Goal: Information Seeking & Learning: Learn about a topic

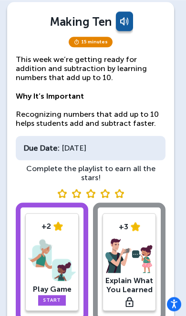
scroll to position [60, 0]
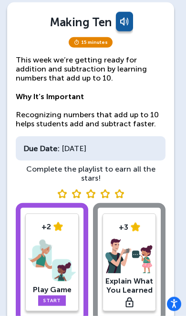
click at [42, 296] on link "Start" at bounding box center [52, 301] width 28 height 10
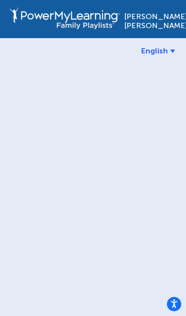
scroll to position [39, 0]
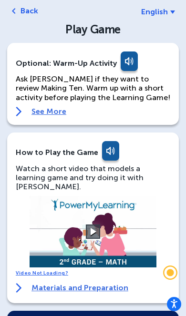
click at [124, 61] on link at bounding box center [128, 63] width 19 height 23
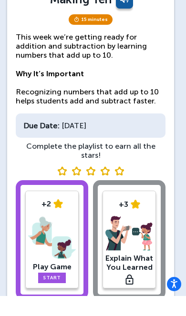
scroll to position [61, 0]
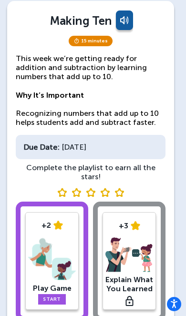
click at [52, 294] on link "Start" at bounding box center [52, 299] width 28 height 10
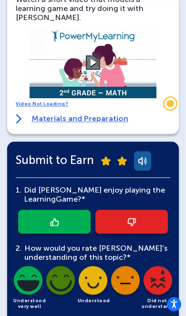
scroll to position [209, 0]
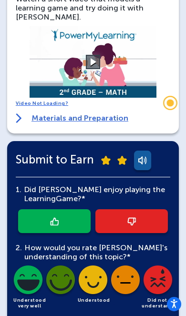
click at [94, 58] on button at bounding box center [93, 62] width 14 height 14
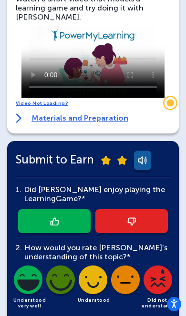
click at [42, 26] on video at bounding box center [92, 62] width 143 height 72
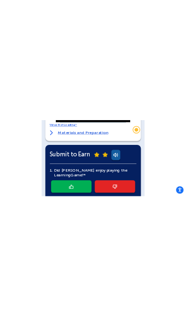
scroll to position [328, 0]
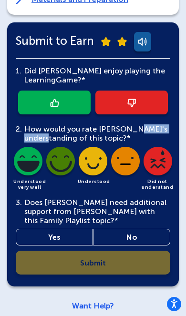
click at [154, 5] on div "Play Game Optional: Warm-Up Activity Ask [PERSON_NAME] if they want to review M…" at bounding box center [93, 31] width 172 height 592
click at [44, 91] on link at bounding box center [54, 103] width 73 height 24
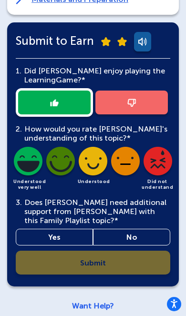
click at [94, 147] on img at bounding box center [93, 163] width 32 height 32
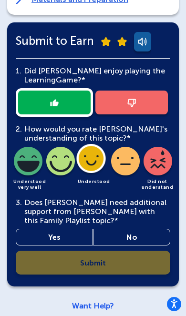
click at [141, 229] on link "No" at bounding box center [131, 237] width 77 height 17
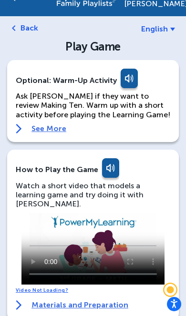
scroll to position [0, 0]
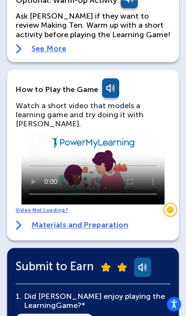
click at [42, 220] on link "Materials and Preparation" at bounding box center [72, 225] width 113 height 10
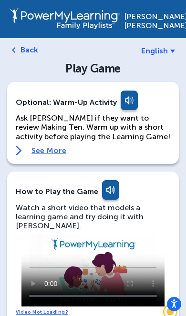
click at [25, 48] on link "Back" at bounding box center [30, 49] width 18 height 9
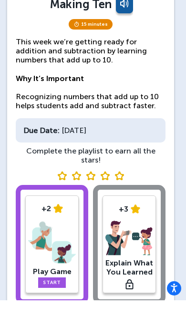
scroll to position [61, 0]
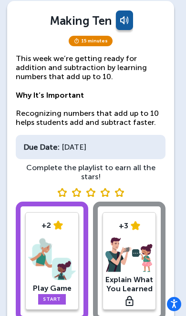
click at [45, 294] on link "Start" at bounding box center [52, 299] width 28 height 10
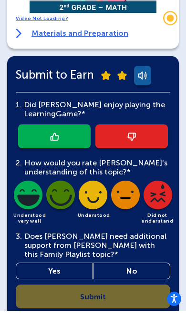
scroll to position [289, 0]
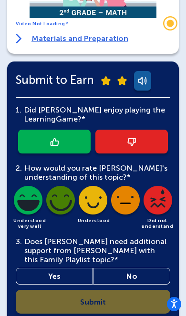
click at [126, 298] on div "1. Did [PERSON_NAME] enjoy playing the Learning Game?* 2. How would you rate [P…" at bounding box center [93, 206] width 155 height 216
click at [127, 290] on div "1. Did [PERSON_NAME] enjoy playing the Learning Game?* 2. How would you rate [P…" at bounding box center [93, 206] width 155 height 216
click at [122, 289] on div "1. Did [PERSON_NAME] enjoy playing the Learning Game?* 2. How would you rate [P…" at bounding box center [93, 206] width 155 height 216
click at [35, 130] on link at bounding box center [54, 142] width 73 height 24
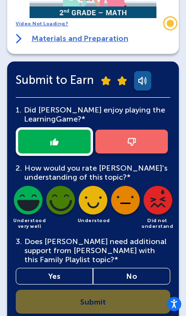
click at [95, 187] on img at bounding box center [93, 202] width 32 height 32
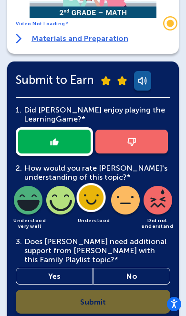
click at [44, 268] on link "Yes" at bounding box center [54, 276] width 77 height 17
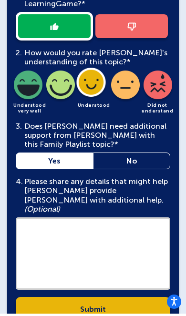
scroll to position [402, 0]
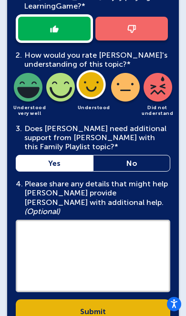
click at [63, 300] on link "Submit" at bounding box center [93, 312] width 155 height 24
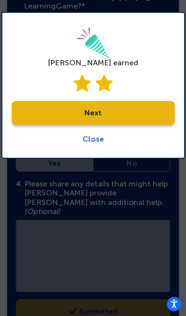
click at [62, 114] on link "Next" at bounding box center [93, 113] width 163 height 24
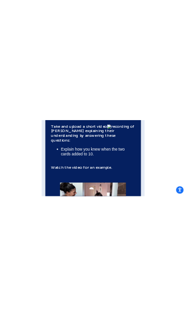
scroll to position [174, 0]
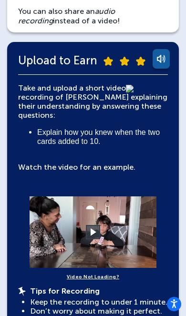
click at [84, 231] on video at bounding box center [92, 233] width 143 height 72
click at [105, 235] on video at bounding box center [92, 233] width 143 height 72
click at [98, 235] on button at bounding box center [93, 232] width 14 height 14
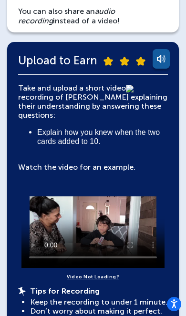
click at [42, 203] on video at bounding box center [92, 233] width 143 height 72
click at [153, 174] on div "Take and upload a short video recording of [PERSON_NAME] explaining their under…" at bounding box center [93, 135] width 150 height 105
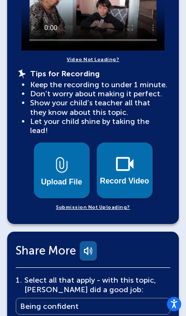
scroll to position [391, 0]
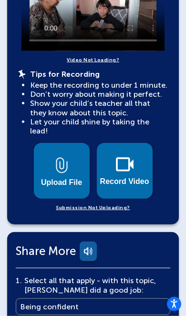
click at [127, 158] on img at bounding box center [125, 164] width 18 height 14
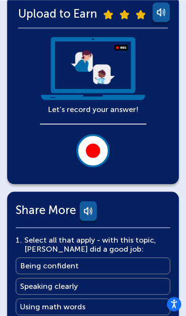
scroll to position [220, 0]
click at [101, 145] on button at bounding box center [92, 150] width 33 height 33
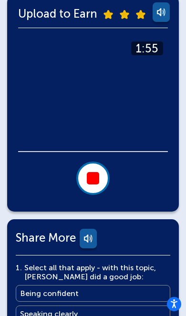
click at [98, 173] on div at bounding box center [93, 178] width 12 height 12
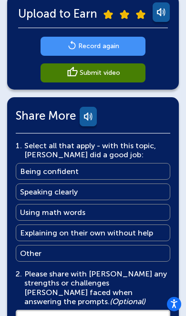
click at [120, 44] on link "Record again" at bounding box center [93, 46] width 105 height 19
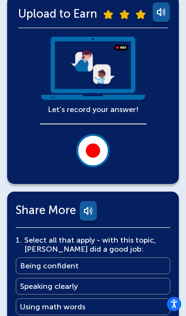
click at [94, 144] on div at bounding box center [93, 151] width 14 height 14
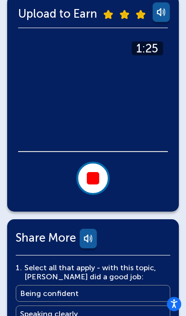
click at [108, 182] on button at bounding box center [92, 178] width 33 height 33
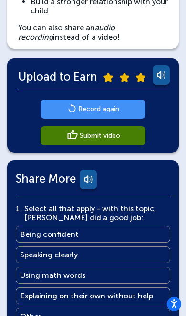
scroll to position [162, 0]
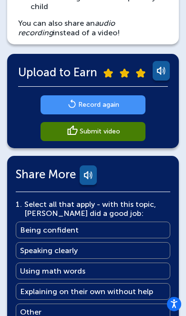
click at [80, 127] on main "Submit video" at bounding box center [100, 131] width 41 height 9
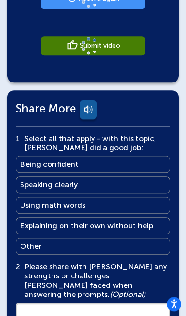
scroll to position [268, 0]
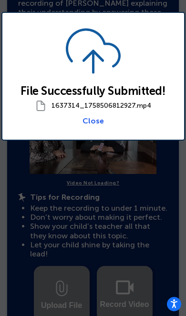
click at [98, 123] on link "Close" at bounding box center [93, 120] width 21 height 9
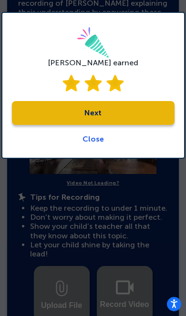
click at [135, 115] on link "Next" at bounding box center [93, 113] width 163 height 24
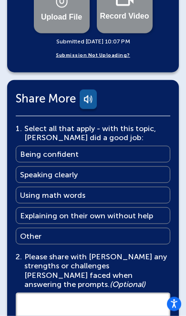
scroll to position [586, 0]
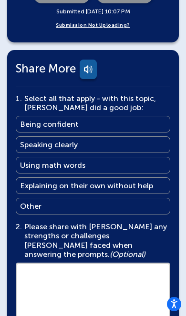
click at [109, 116] on link "Being confident Being confident" at bounding box center [93, 124] width 155 height 17
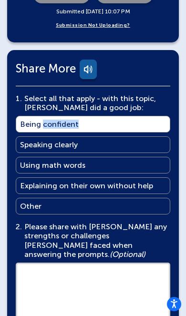
click at [118, 136] on link "Speaking clearly Speaking clearly" at bounding box center [93, 144] width 155 height 17
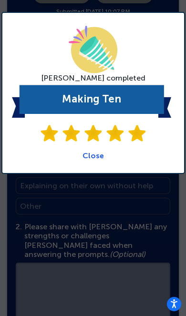
click at [102, 153] on link "Close" at bounding box center [93, 155] width 21 height 9
